Goal: Register for event/course

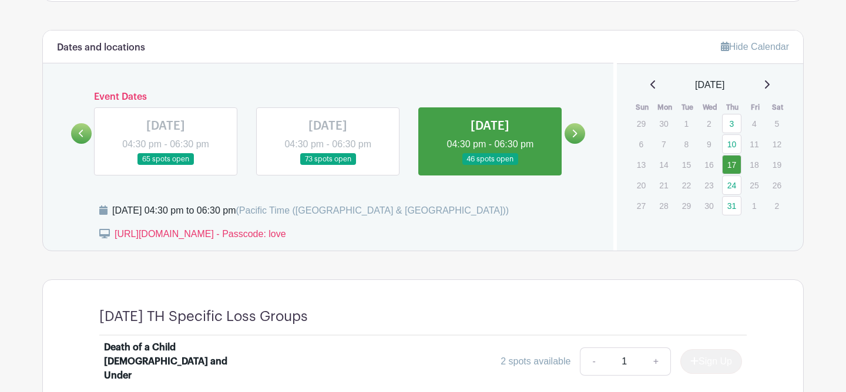
scroll to position [442, 0]
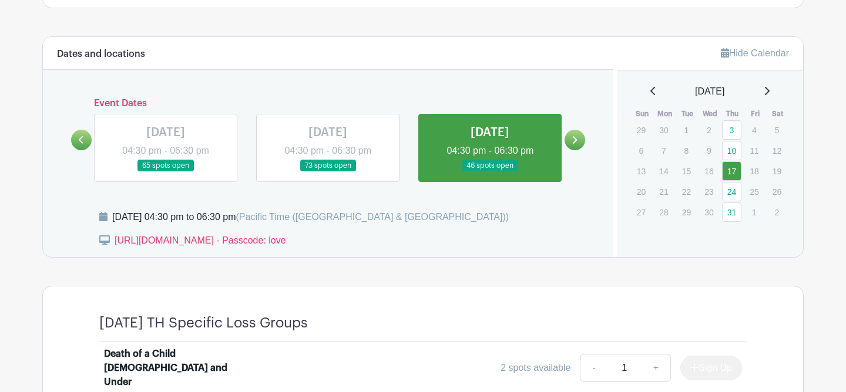
click at [570, 139] on link at bounding box center [575, 140] width 21 height 21
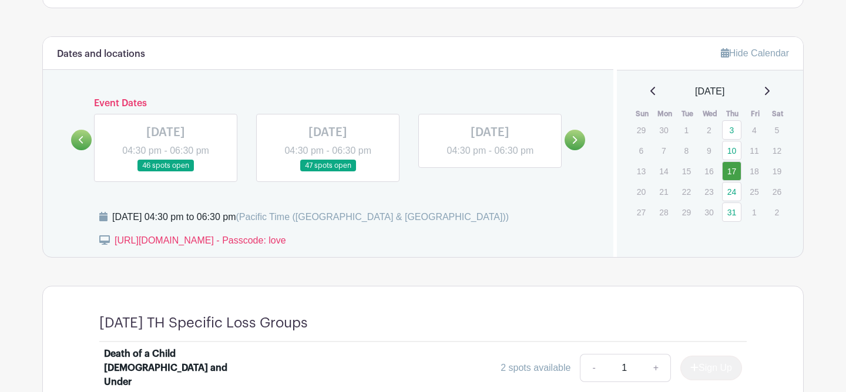
click at [570, 139] on link at bounding box center [575, 140] width 21 height 21
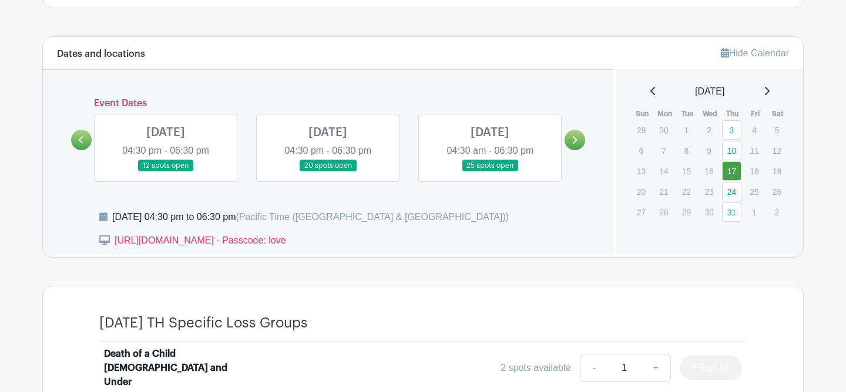
click at [166, 172] on link at bounding box center [166, 172] width 0 height 0
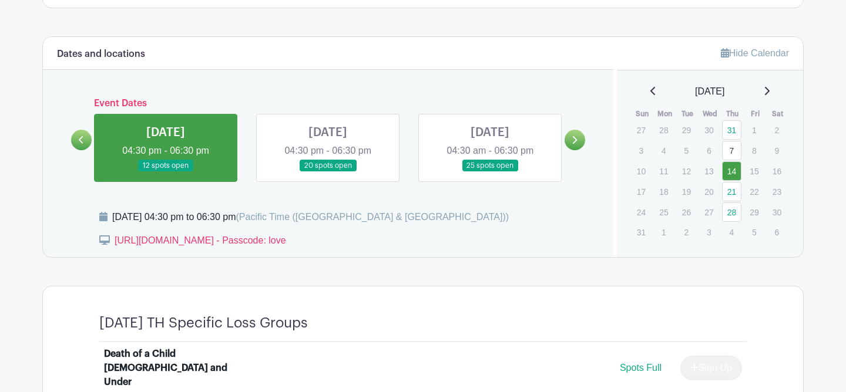
click at [166, 172] on link at bounding box center [166, 172] width 0 height 0
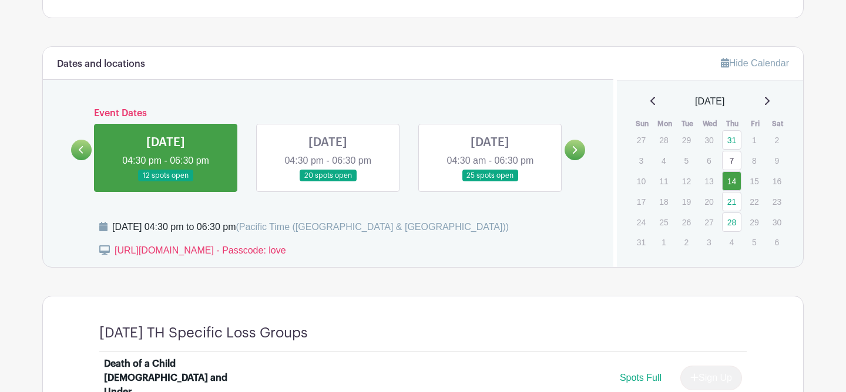
scroll to position [433, 0]
click at [328, 182] on link at bounding box center [328, 182] width 0 height 0
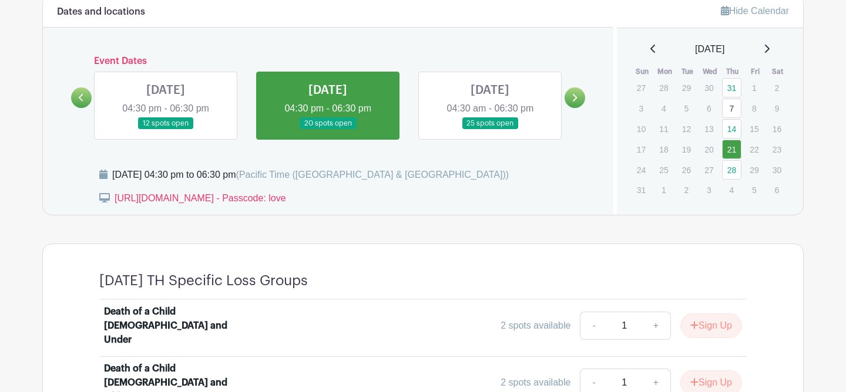
scroll to position [484, 0]
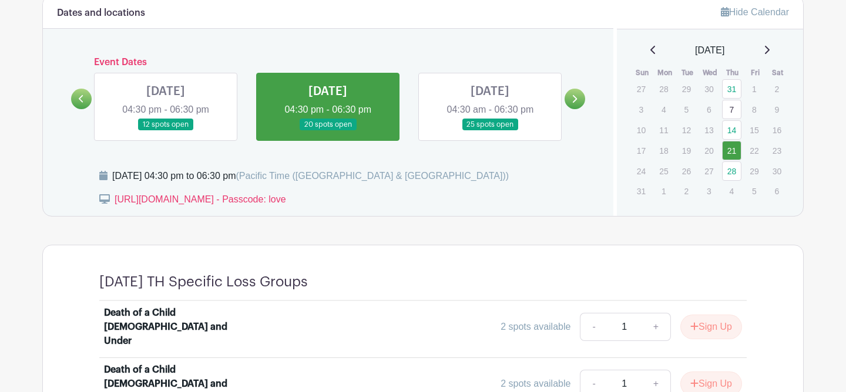
click at [490, 131] on link at bounding box center [490, 131] width 0 height 0
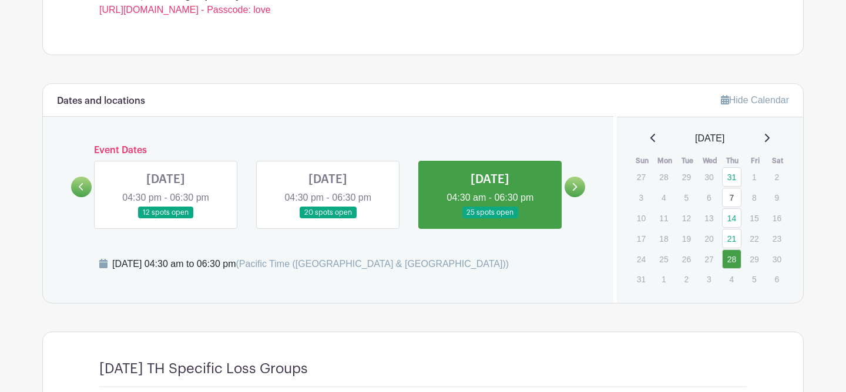
scroll to position [386, 0]
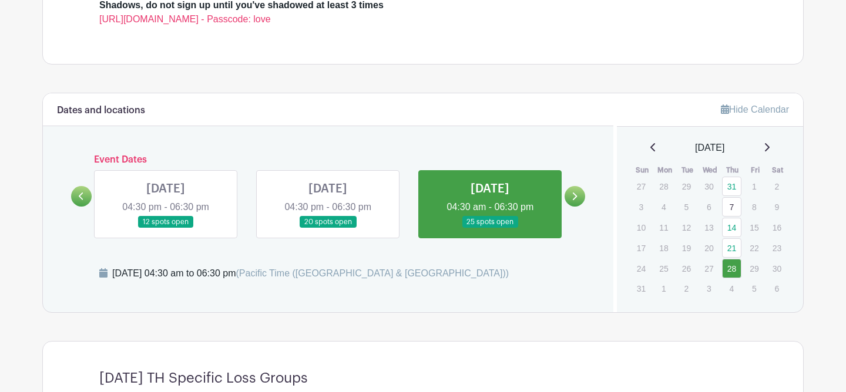
click at [574, 197] on icon at bounding box center [574, 196] width 5 height 9
click at [574, 192] on link at bounding box center [575, 196] width 21 height 21
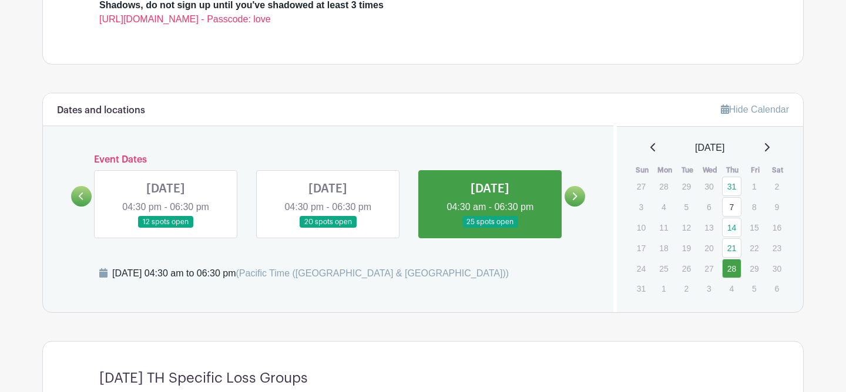
click at [574, 192] on link at bounding box center [575, 196] width 21 height 21
click at [731, 292] on p "4" at bounding box center [731, 289] width 19 height 18
